Goal: Find specific fact

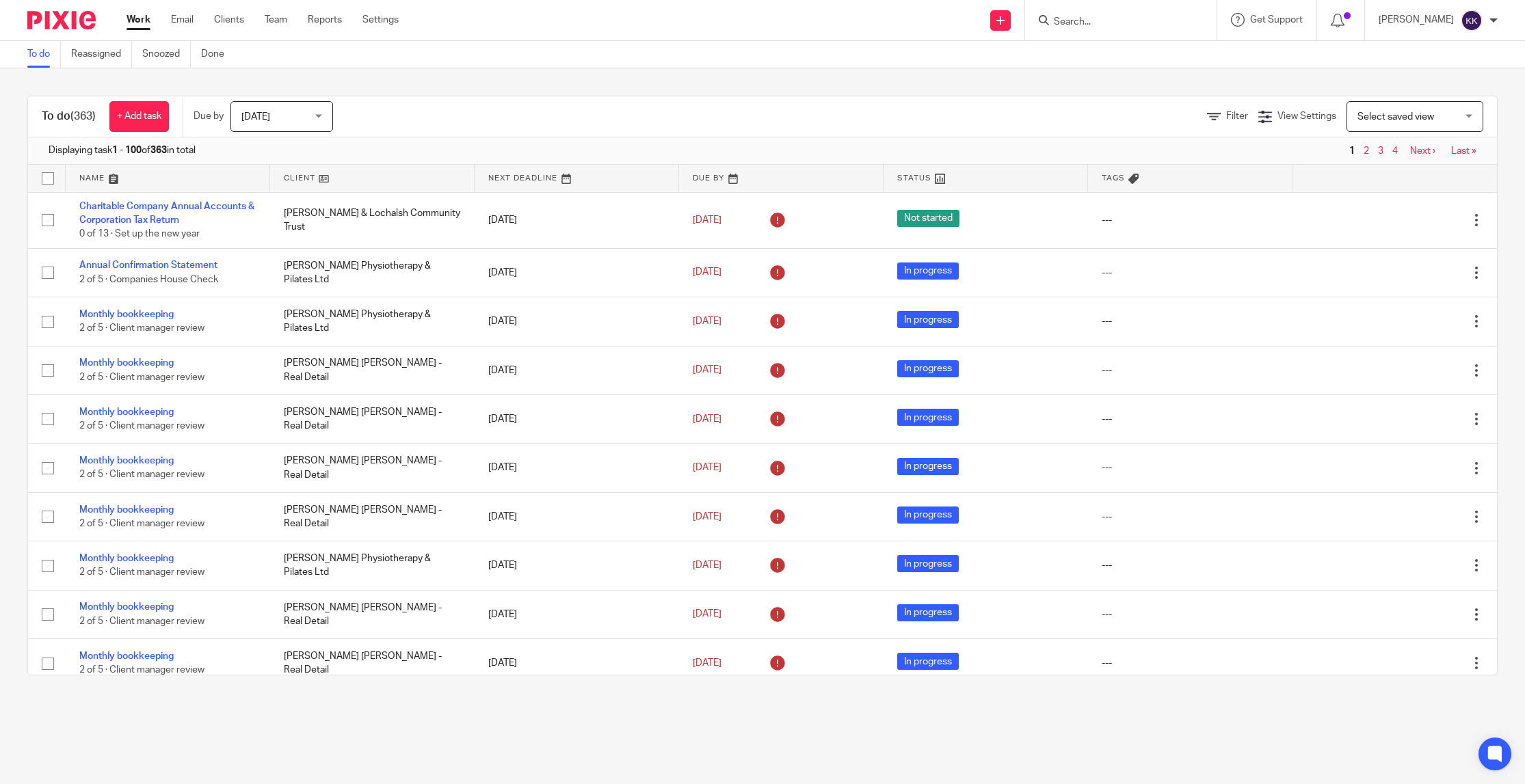
click at [1143, 27] on input "Search" at bounding box center [1114, 22] width 123 height 12
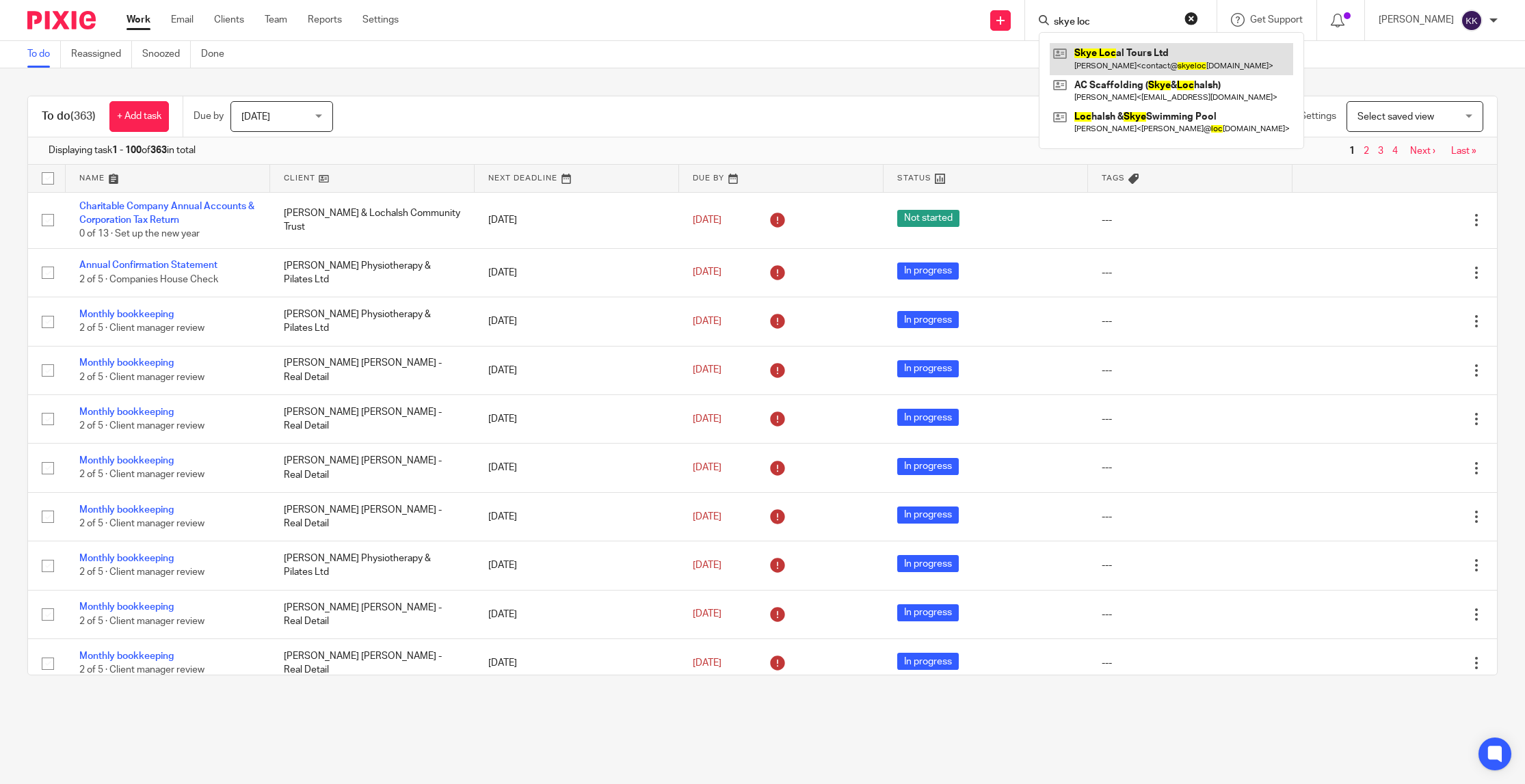
type input "skye loc"
click at [1170, 59] on link at bounding box center [1170, 59] width 244 height 32
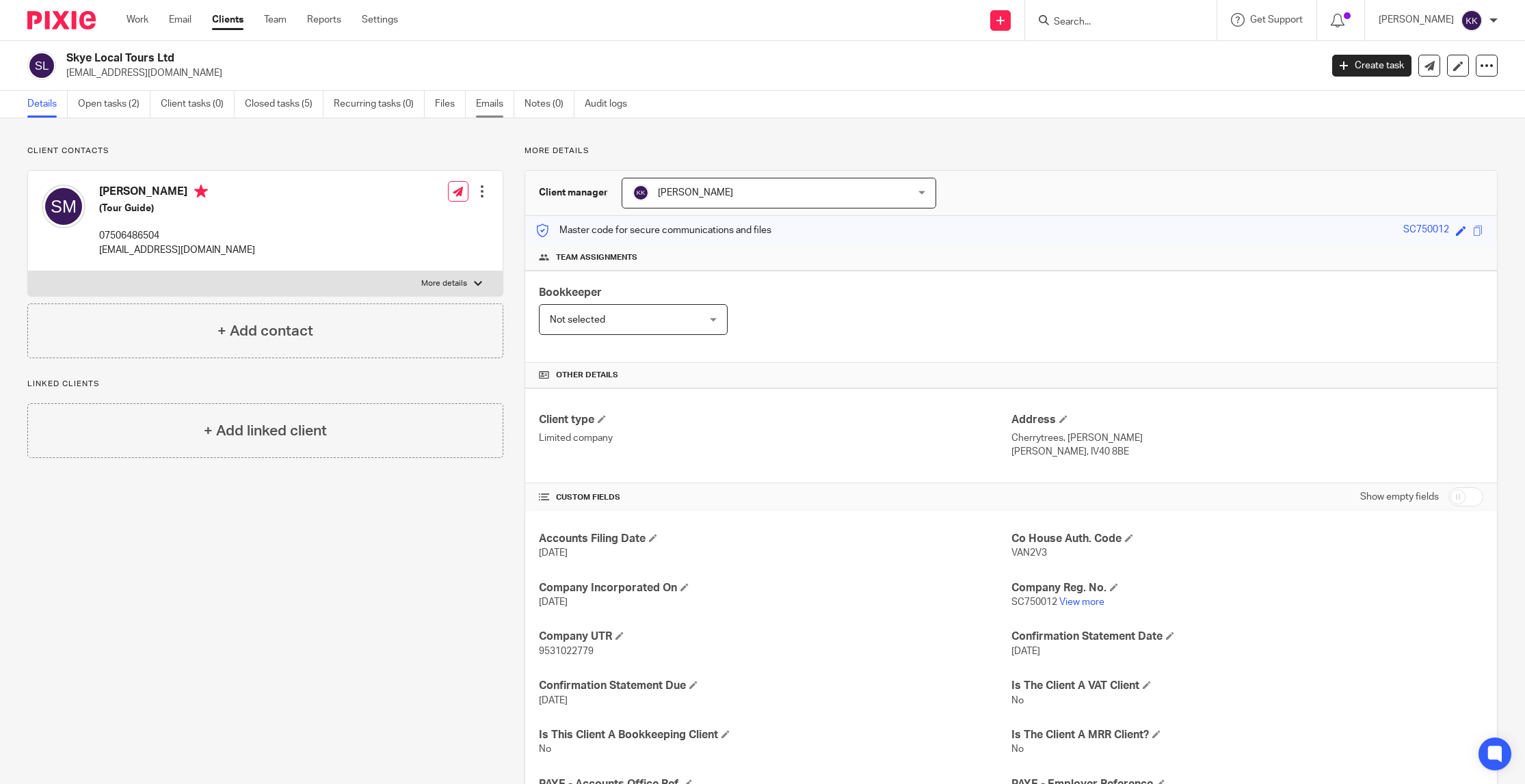
click at [494, 107] on link "Emails" at bounding box center [495, 104] width 38 height 27
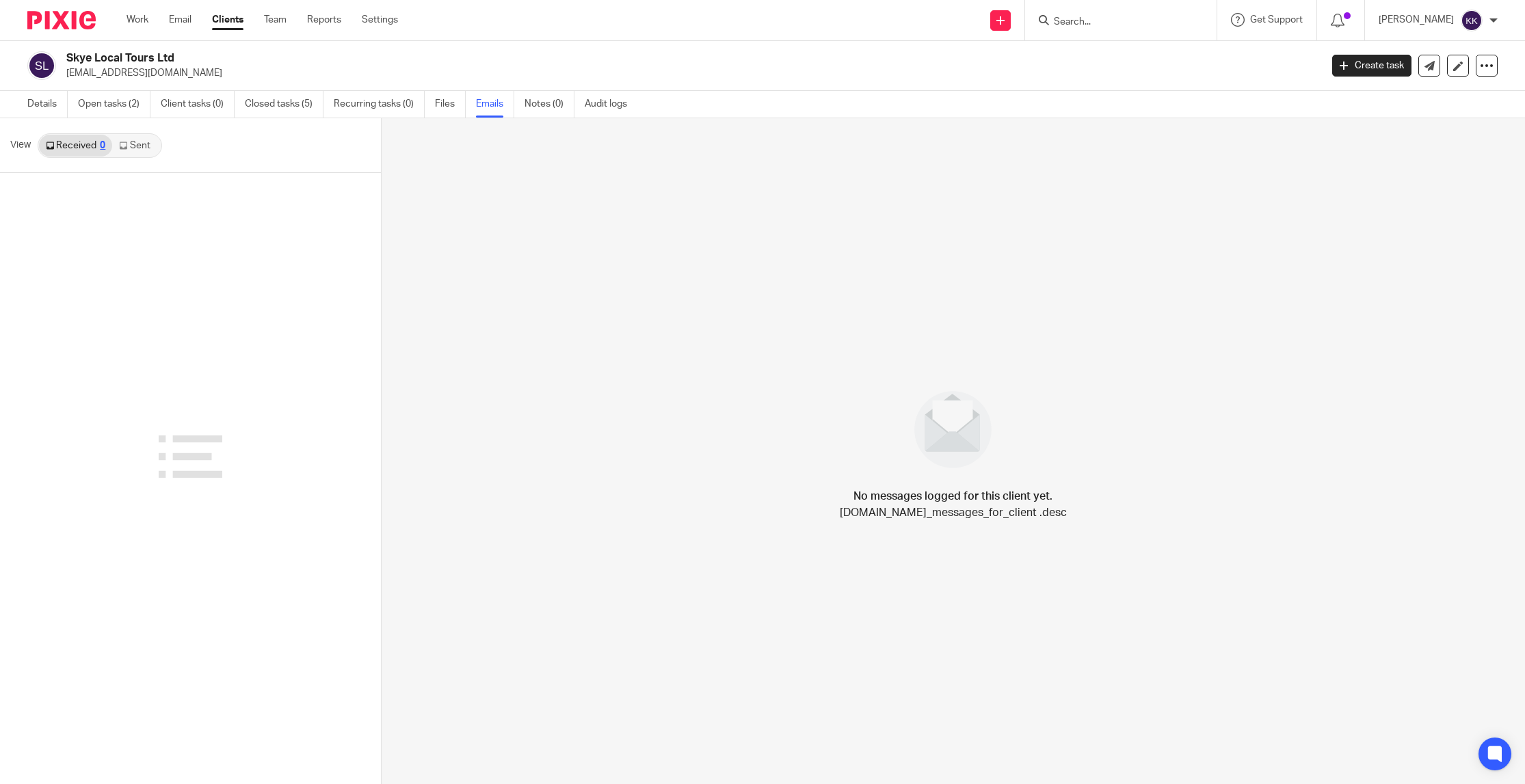
click at [133, 146] on link "Sent" at bounding box center [136, 145] width 48 height 22
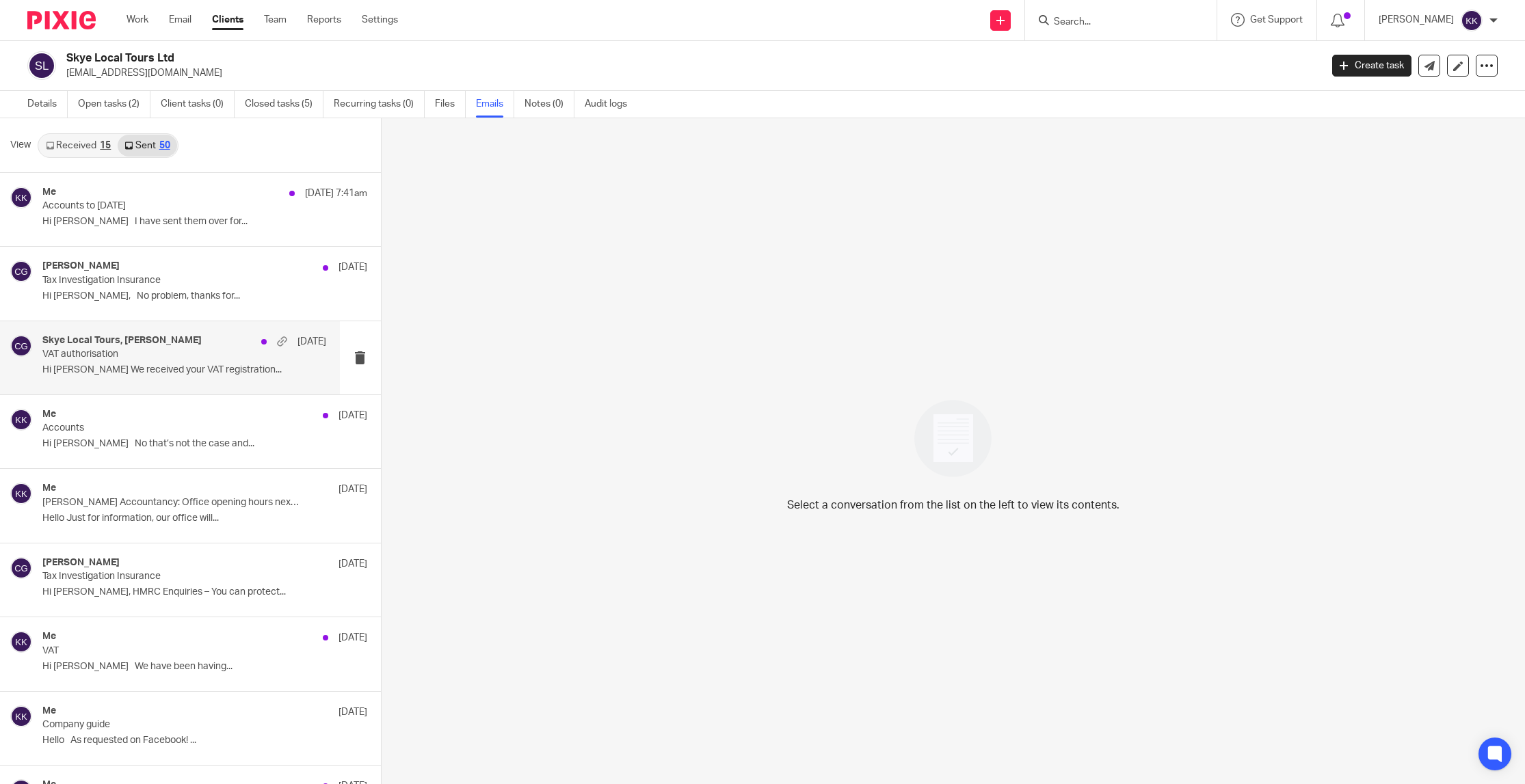
click at [146, 358] on p "VAT authorisation" at bounding box center [156, 355] width 227 height 12
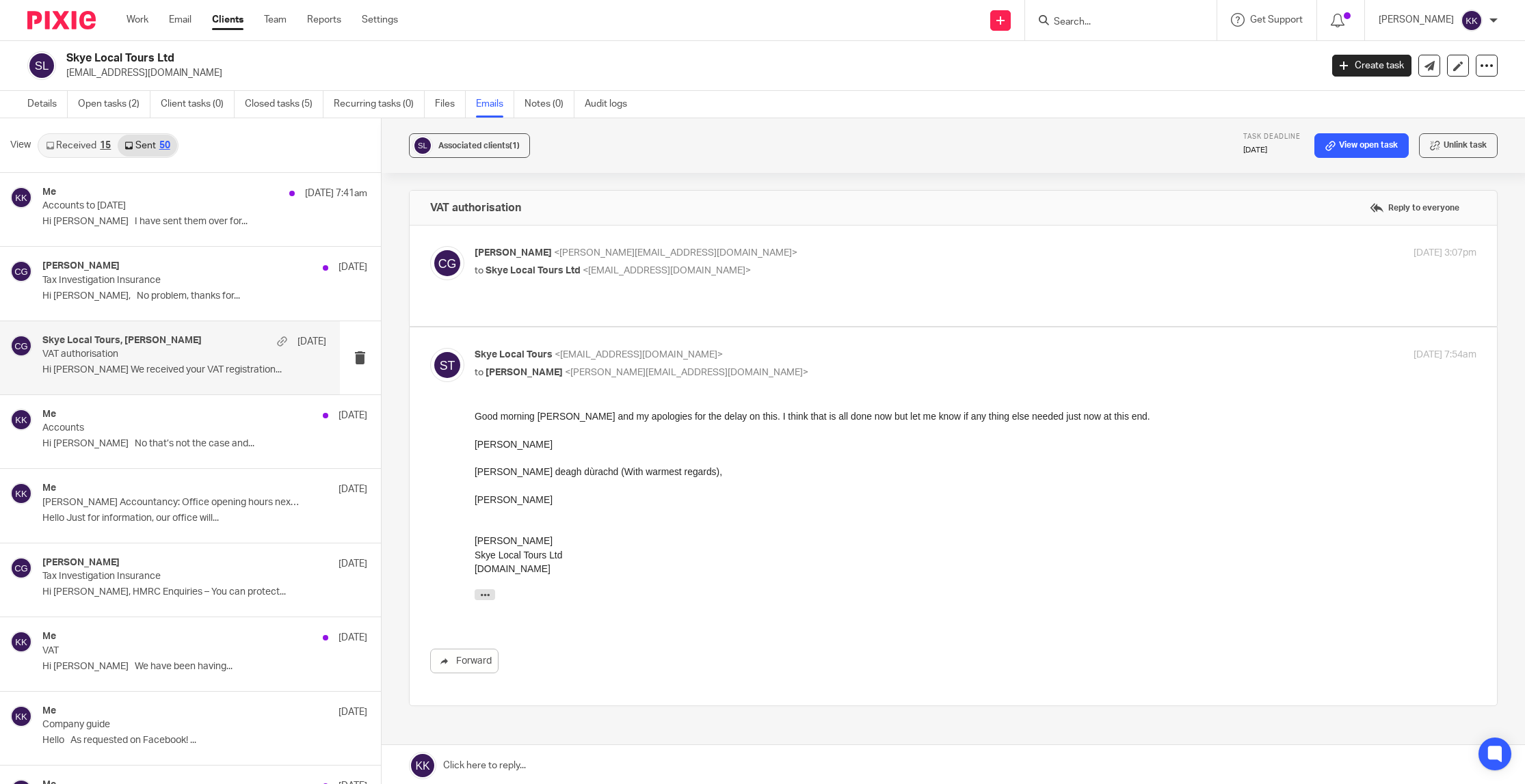
click at [701, 262] on div "Carrie Gill <carrie@kennedyaccountancy.com> to Skye Local Tours Ltd <contact@sk…" at bounding box center [808, 262] width 668 height 32
checkbox input "true"
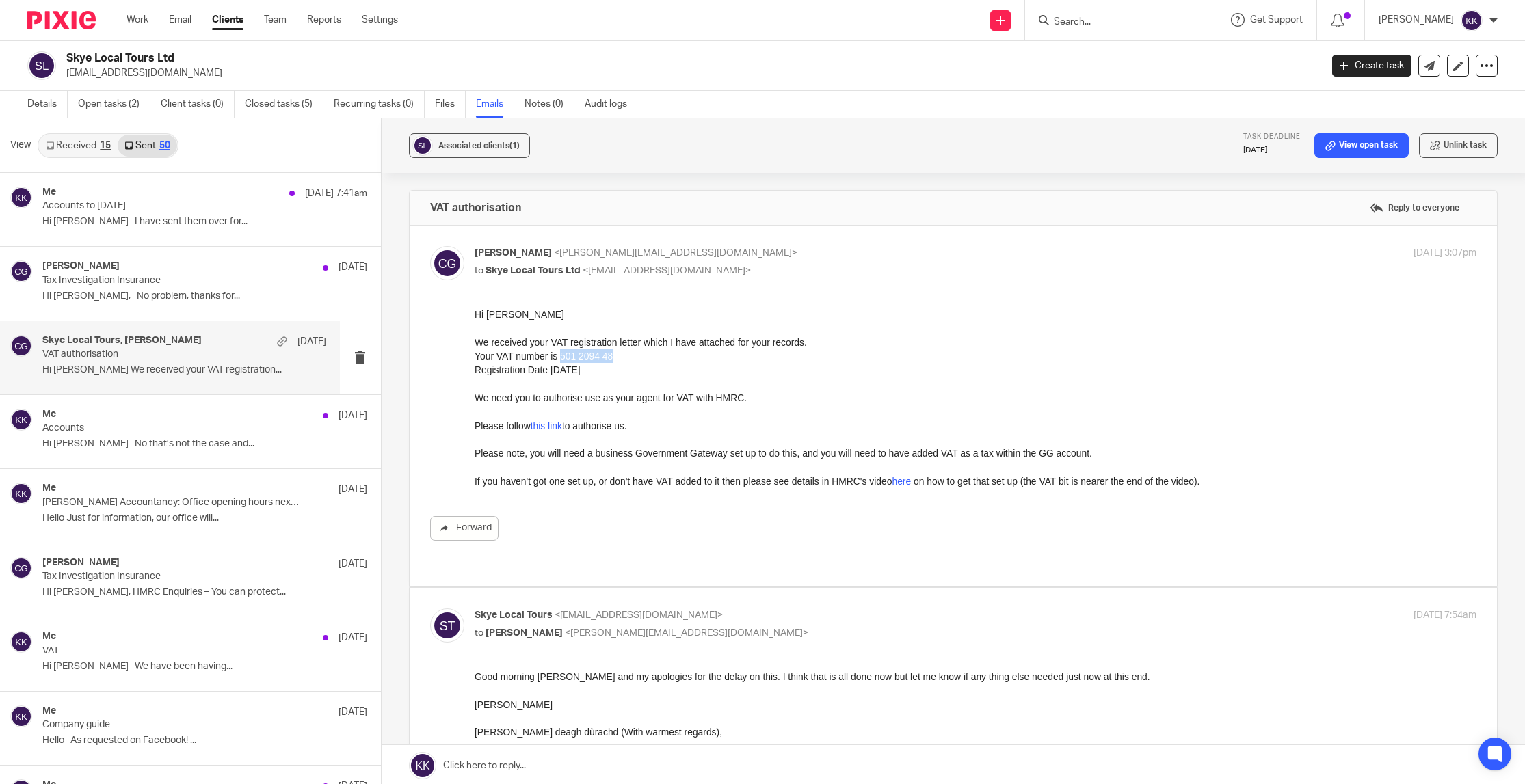
drag, startPoint x: 618, startPoint y: 357, endPoint x: 561, endPoint y: 357, distance: 57.0
click at [561, 357] on p "Your VAT number is 501 2094 48" at bounding box center [975, 356] width 1003 height 14
copy p "501 2094 48"
